Goal: Task Accomplishment & Management: Manage account settings

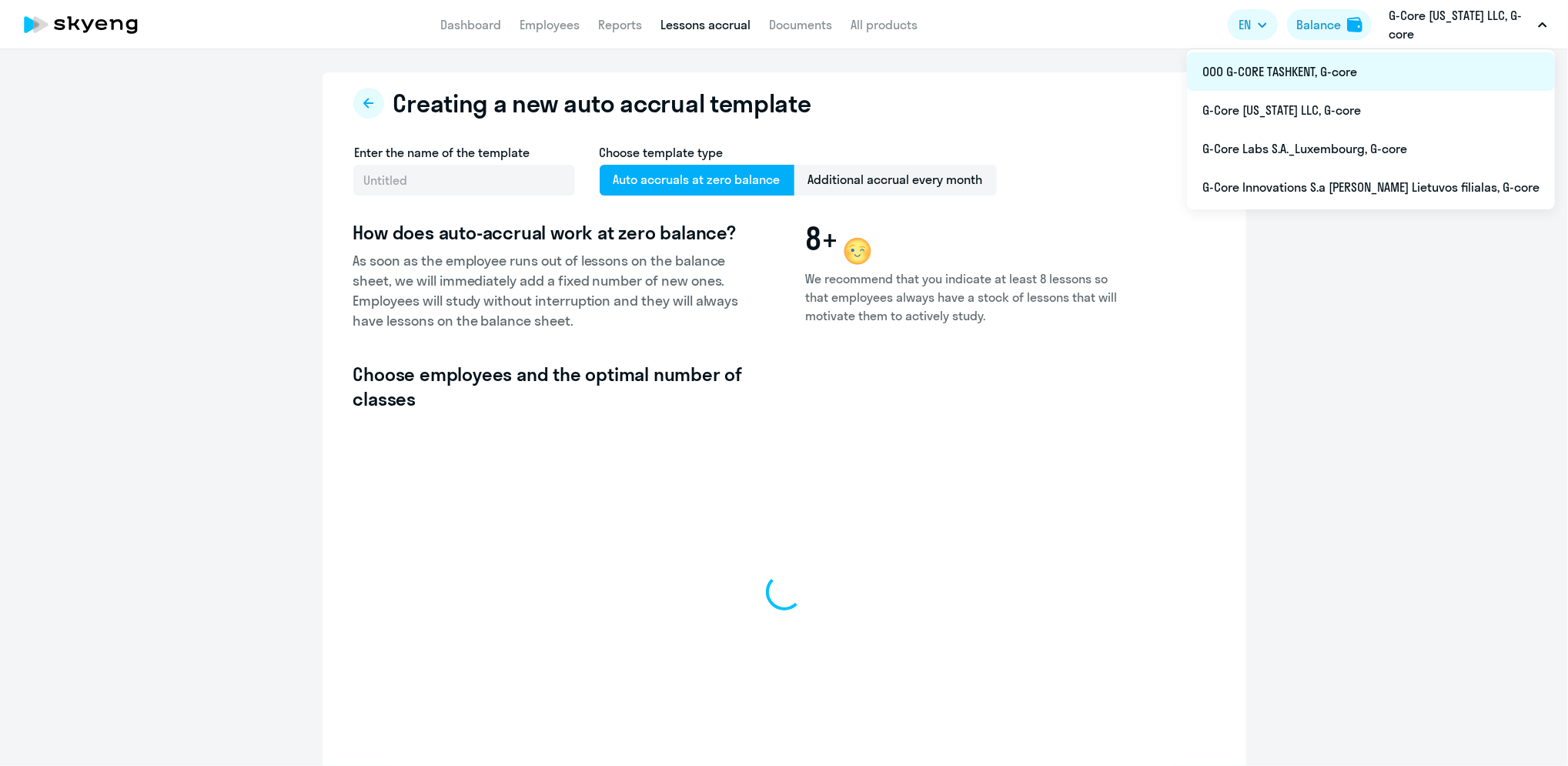
select select "10"
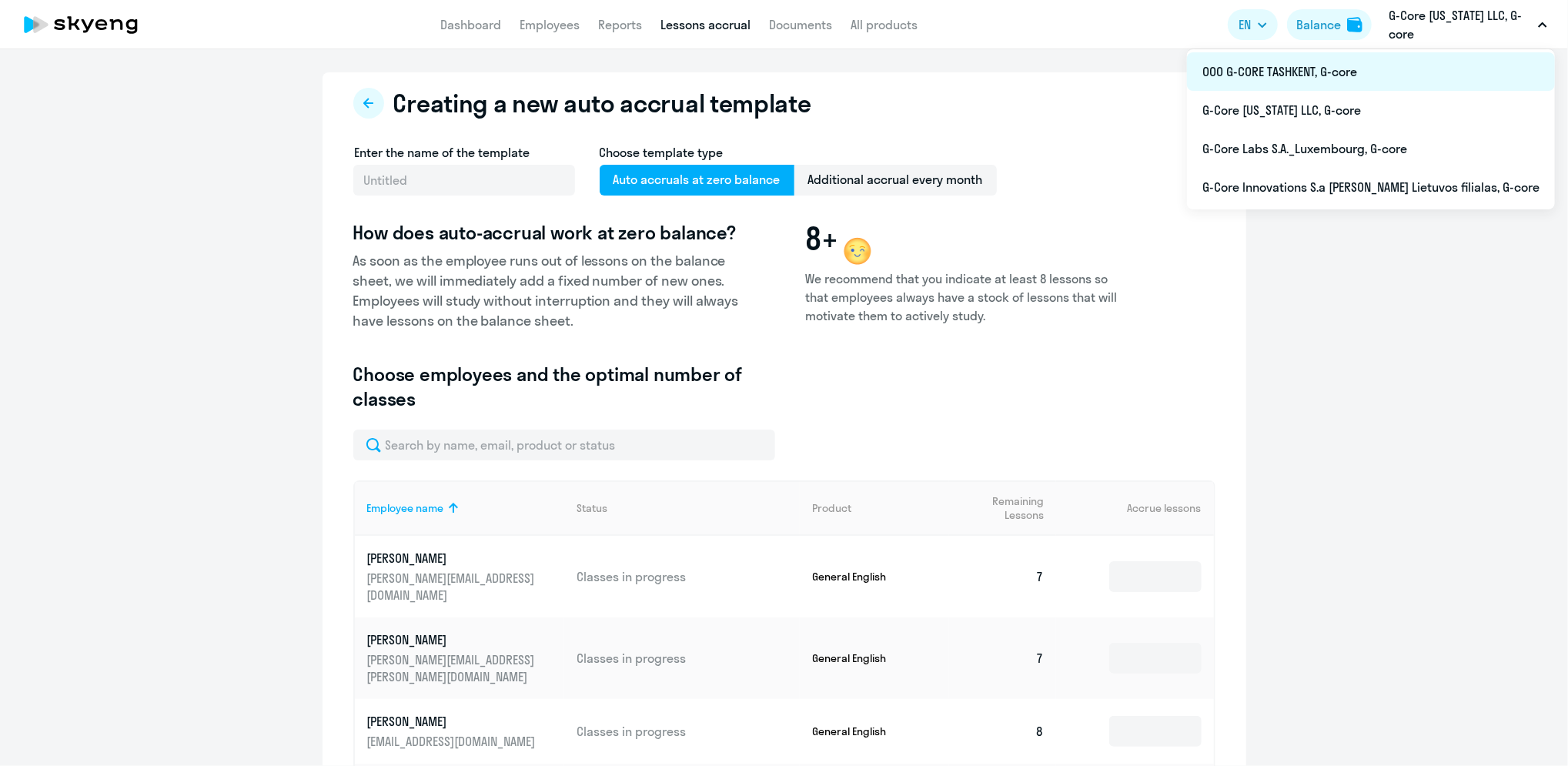
click at [1363, 68] on li "ООО G-CORE TASHKENT, G-core" at bounding box center [1370, 71] width 368 height 39
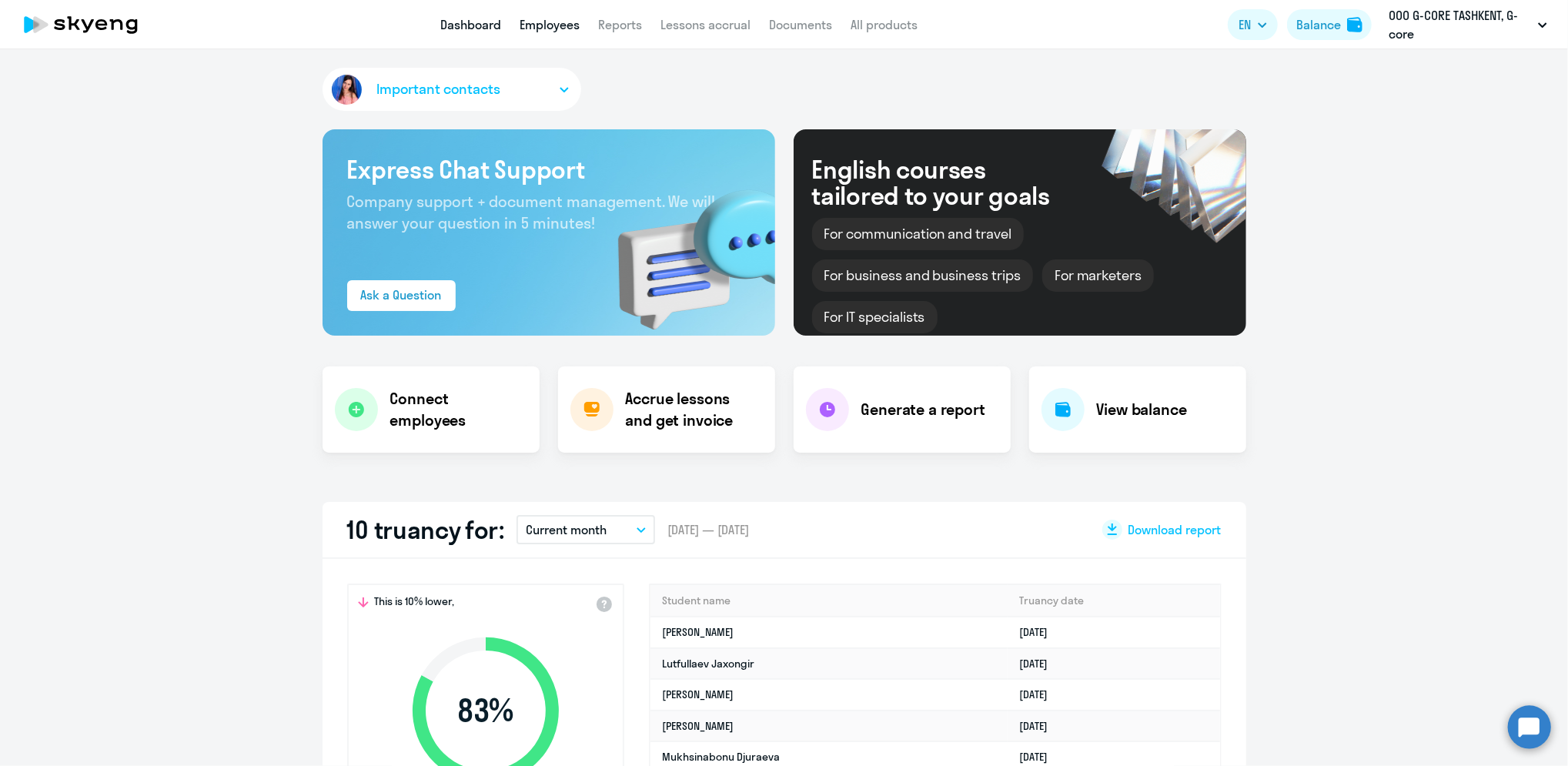
click at [558, 25] on link "Employees" at bounding box center [550, 25] width 60 height 15
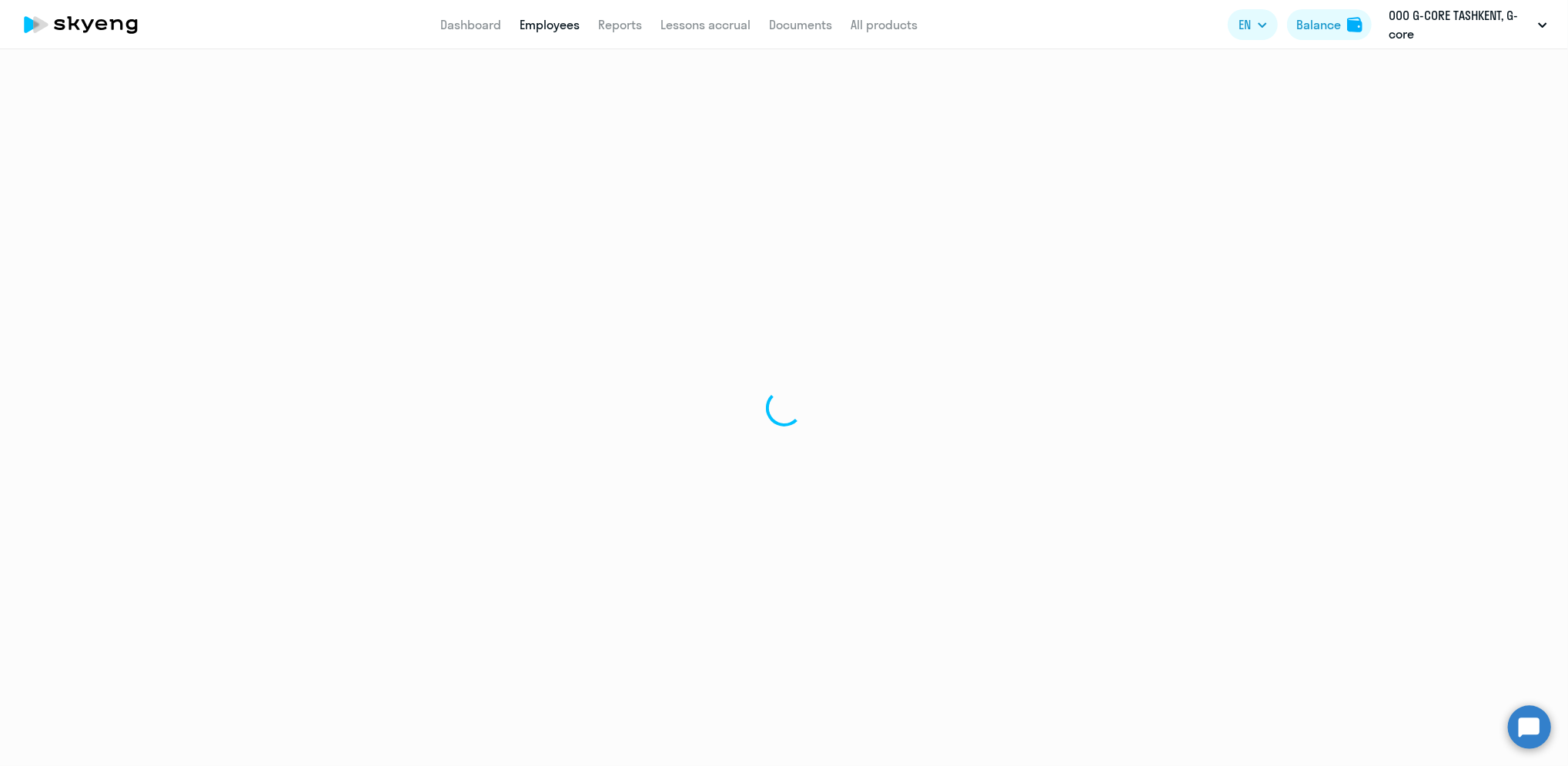
select select "30"
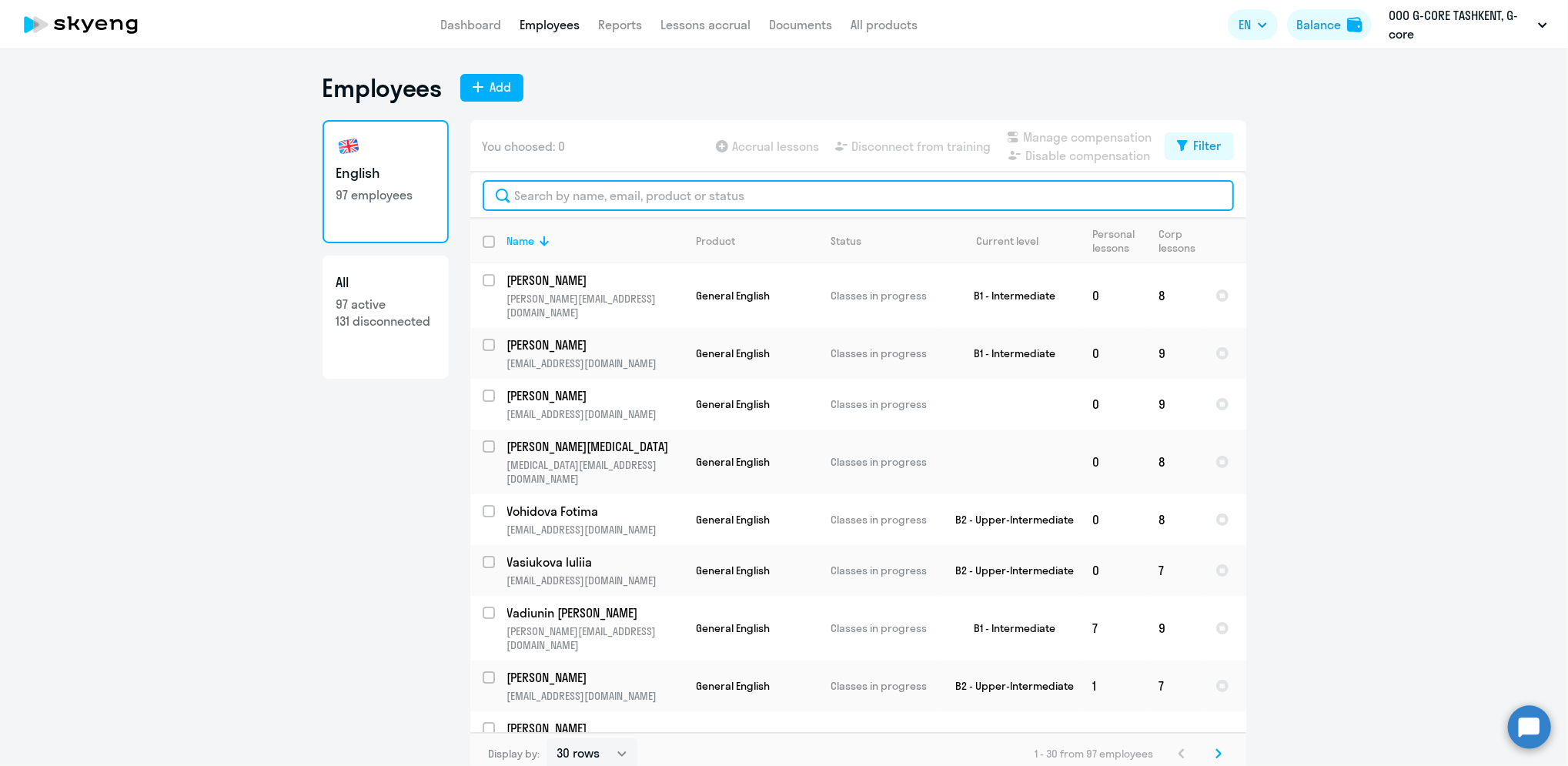
click at [675, 203] on input "text" at bounding box center [858, 196] width 751 height 31
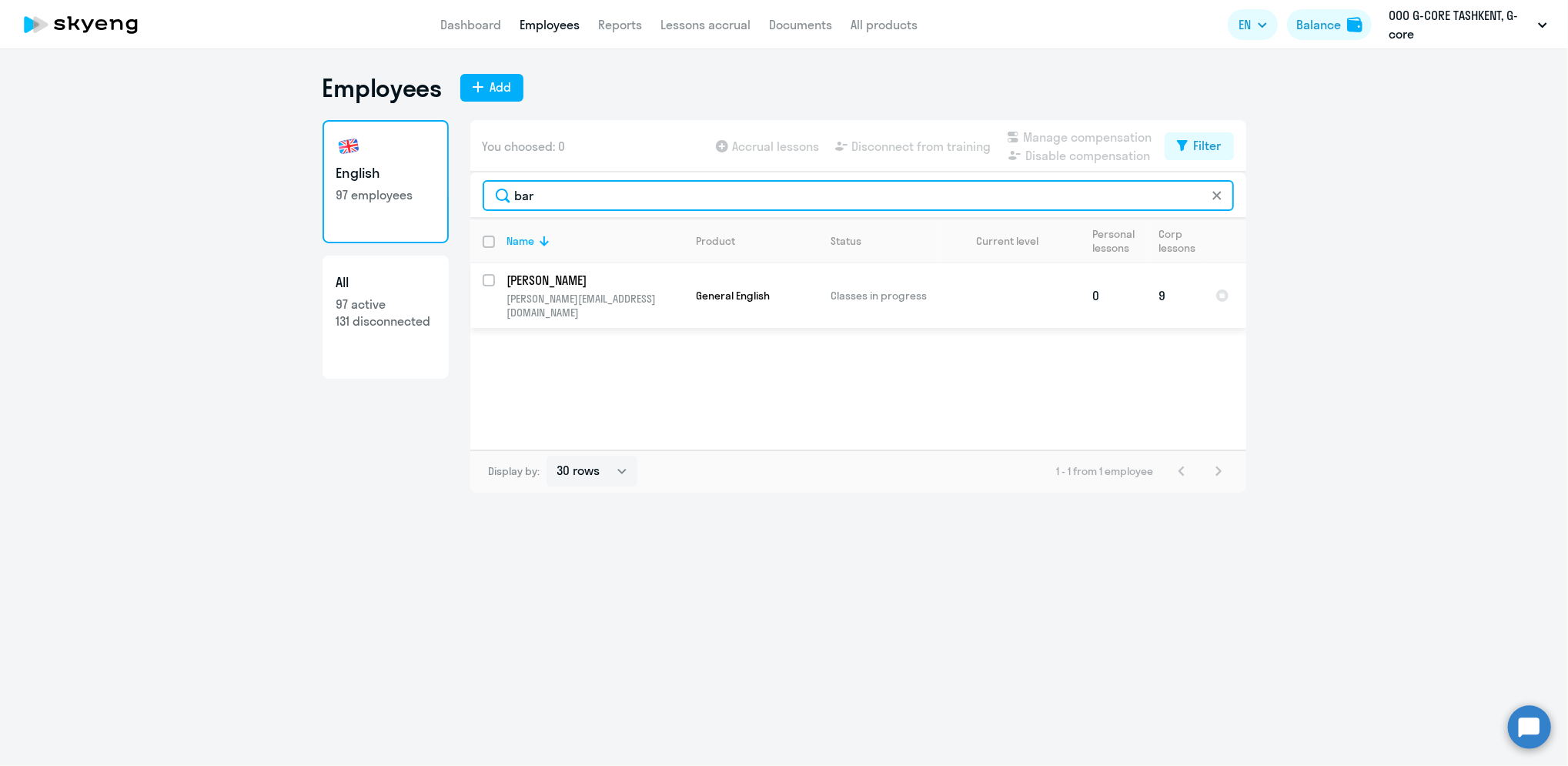
type input "bar"
click at [485, 279] on input "select row 41553429" at bounding box center [498, 289] width 31 height 31
checkbox input "true"
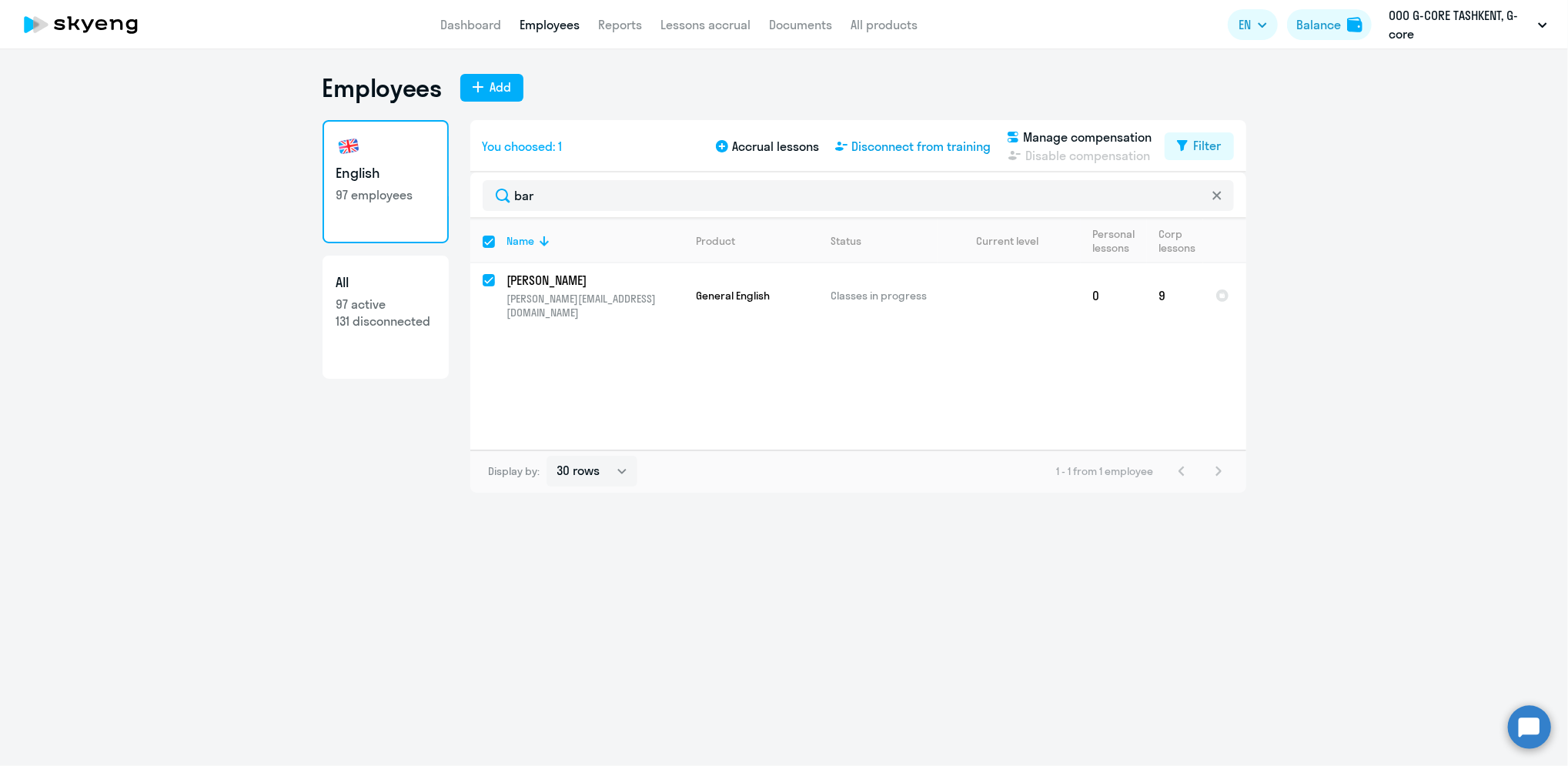
click at [913, 148] on span "Disconnect from training" at bounding box center [922, 147] width 139 height 19
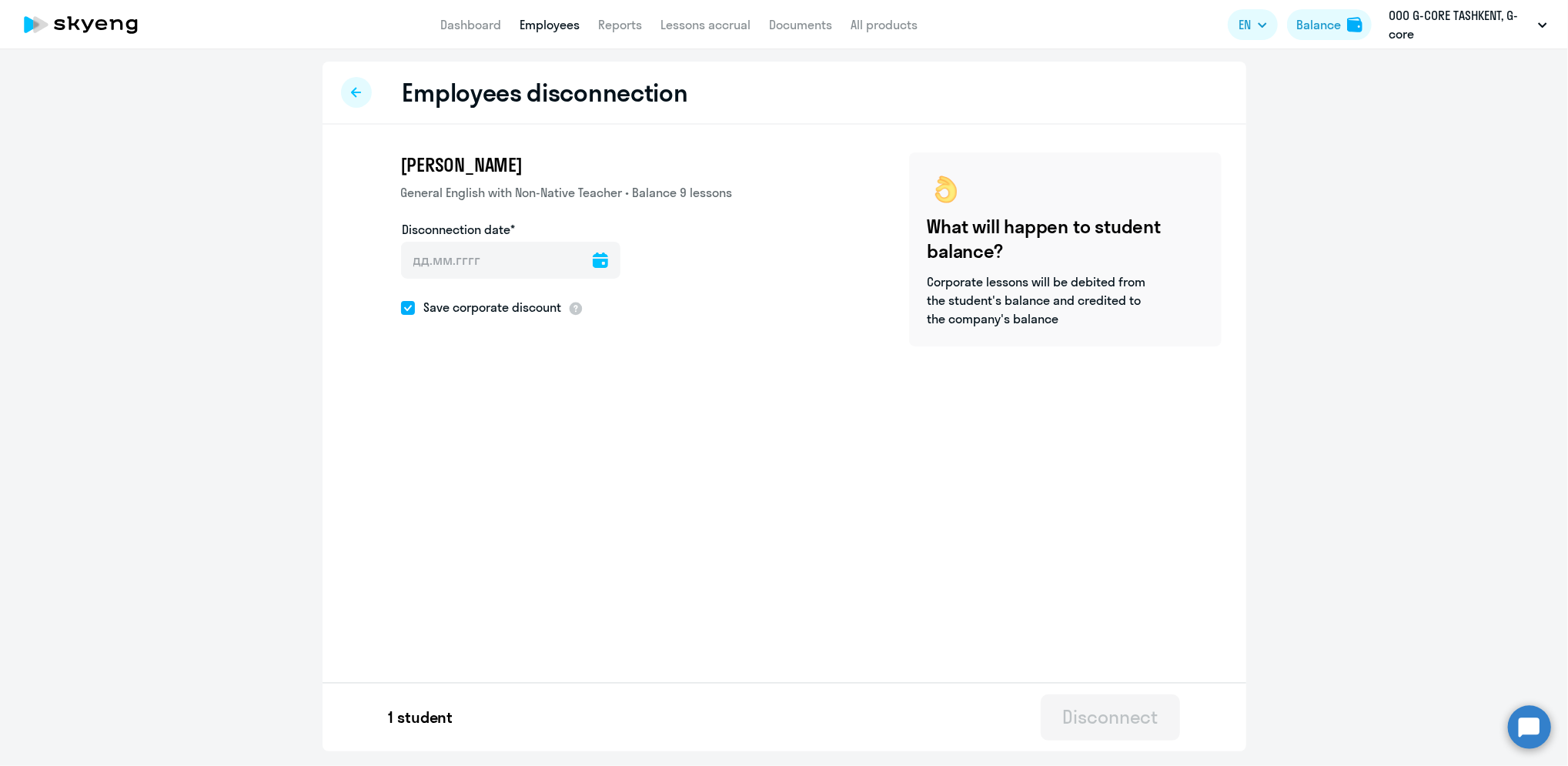
click at [593, 261] on icon at bounding box center [600, 260] width 15 height 15
click at [612, 372] on span "4" at bounding box center [607, 373] width 27 height 27
type input "[DATE]"
click at [1123, 711] on div "Disconnect" at bounding box center [1110, 717] width 95 height 25
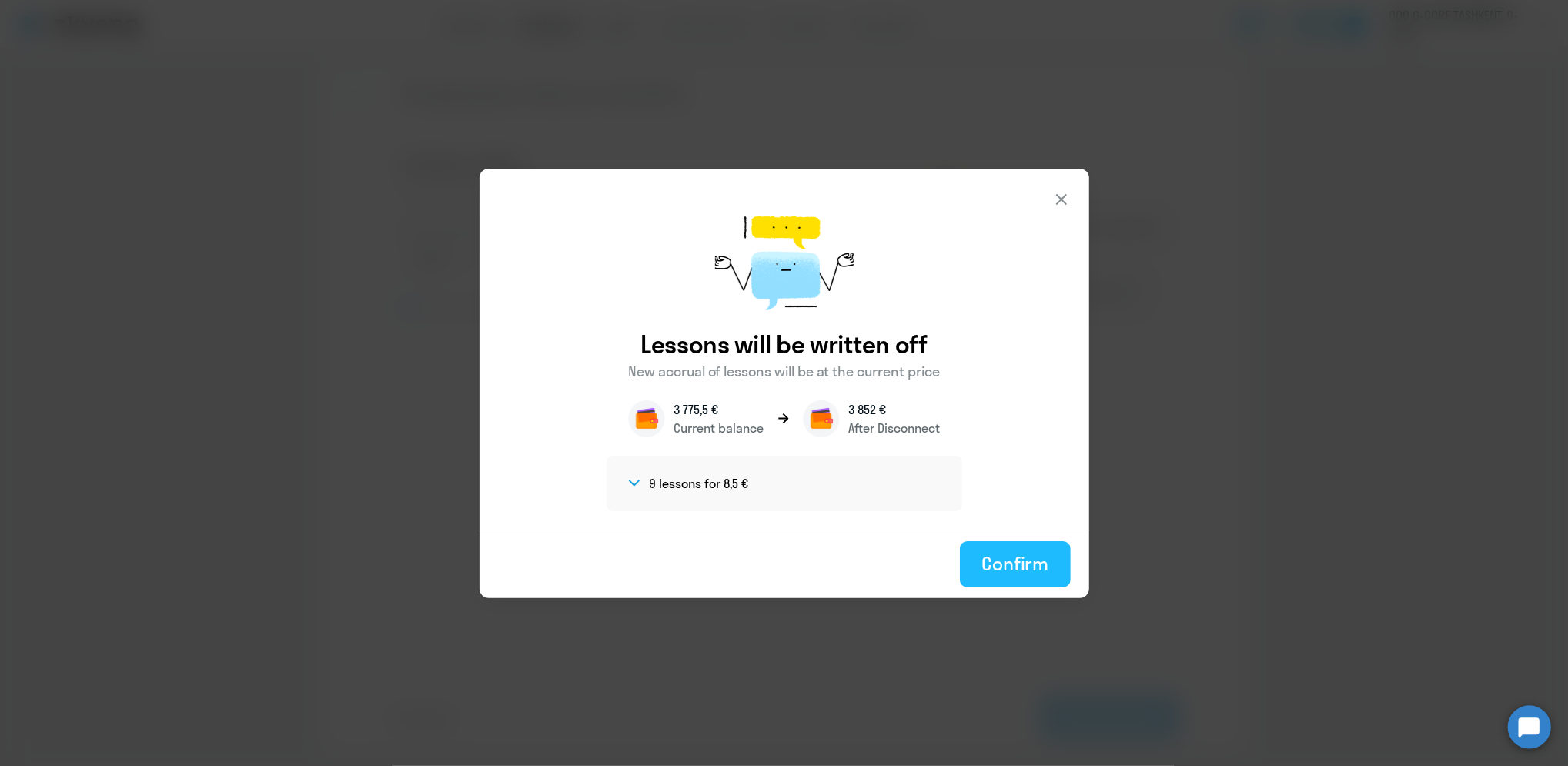
click at [1025, 567] on div "Confirm" at bounding box center [1014, 564] width 67 height 25
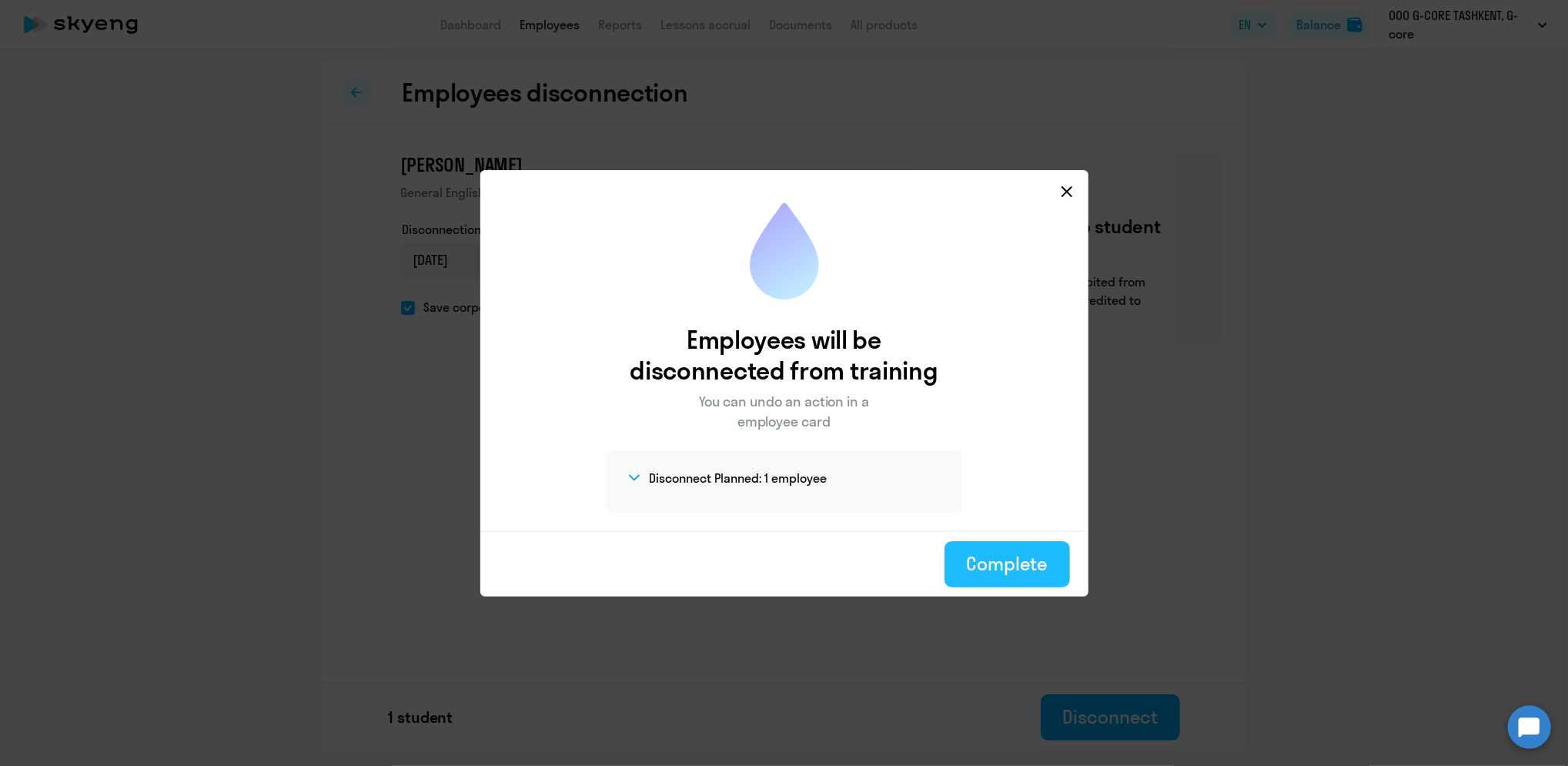
click at [1018, 552] on div "Complete" at bounding box center [1007, 564] width 81 height 25
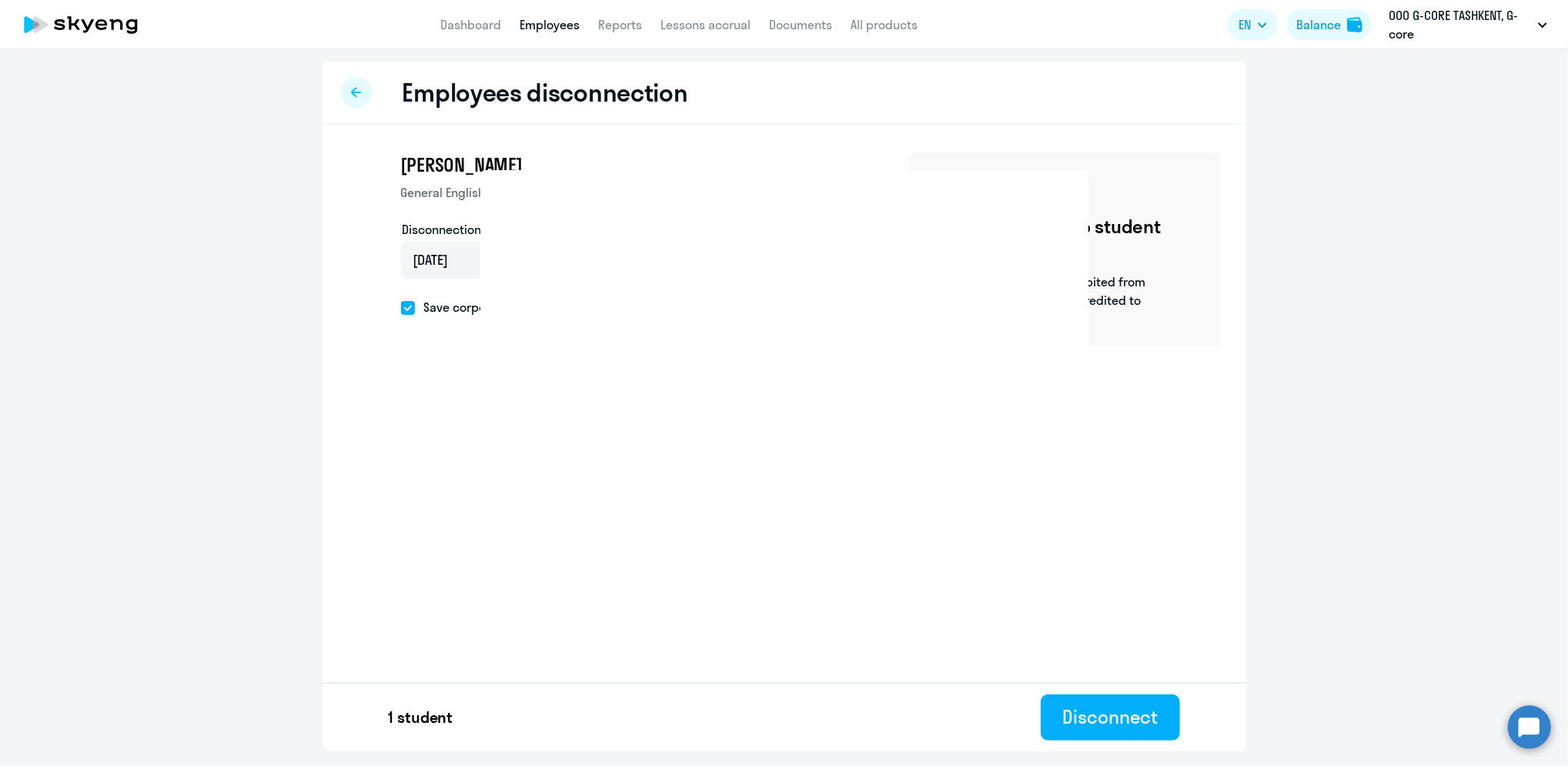
select select "30"
